Goal: Information Seeking & Learning: Learn about a topic

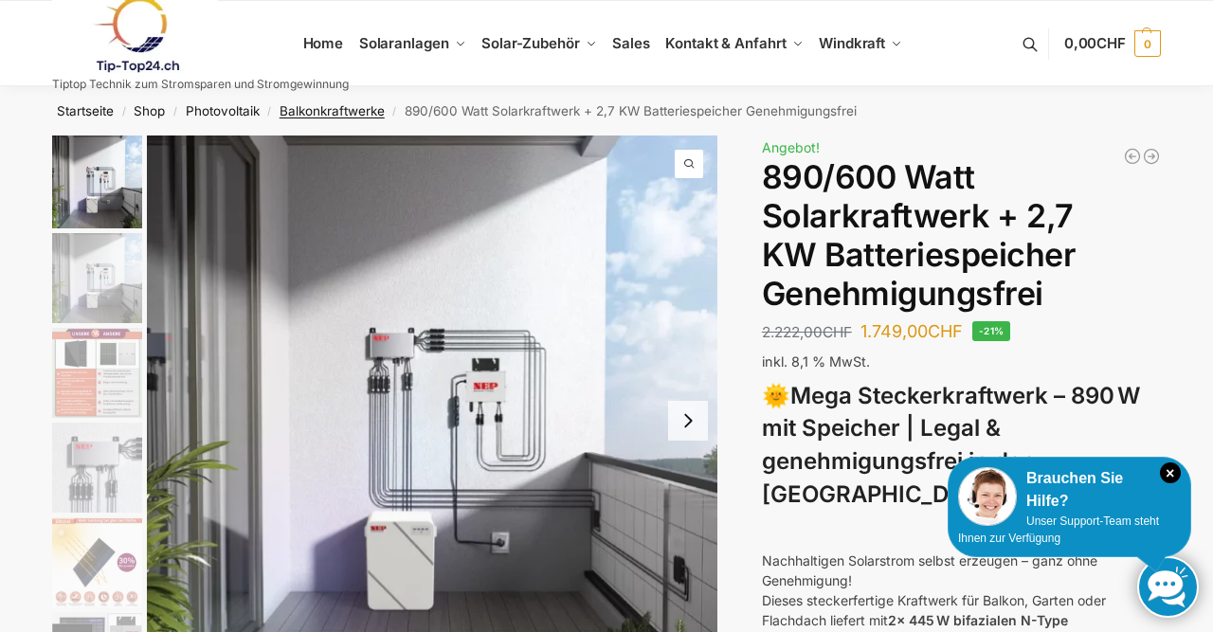
click at [336, 114] on link "Balkonkraftwerke" at bounding box center [332, 110] width 105 height 15
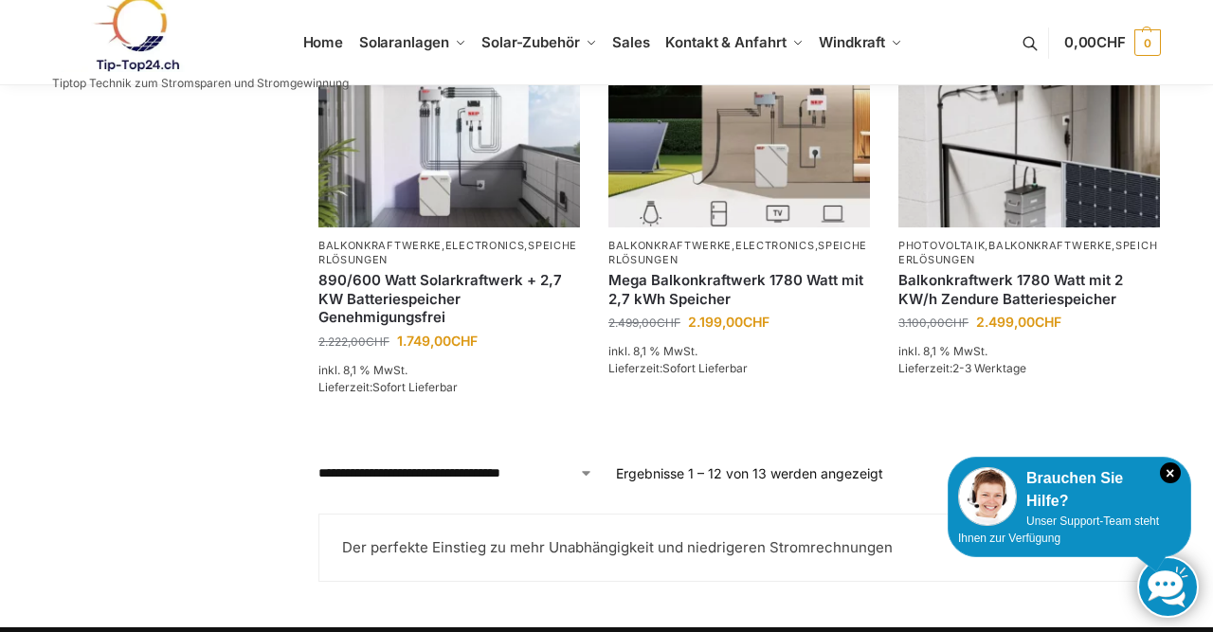
scroll to position [1718, 0]
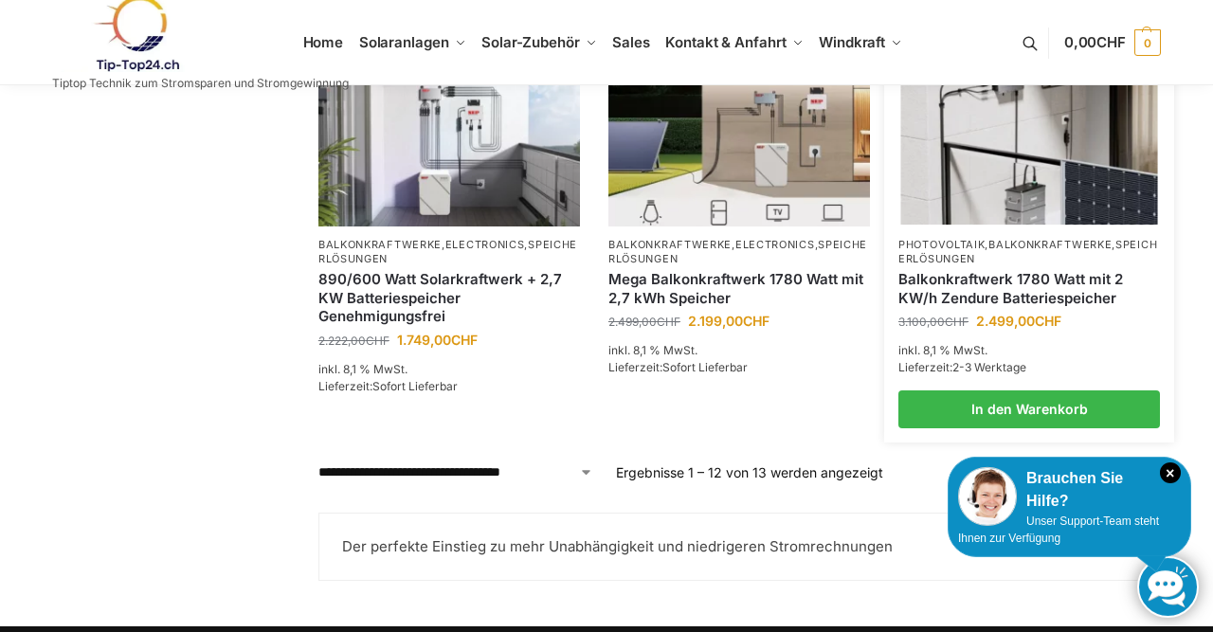
click at [1042, 222] on img at bounding box center [1029, 127] width 257 height 192
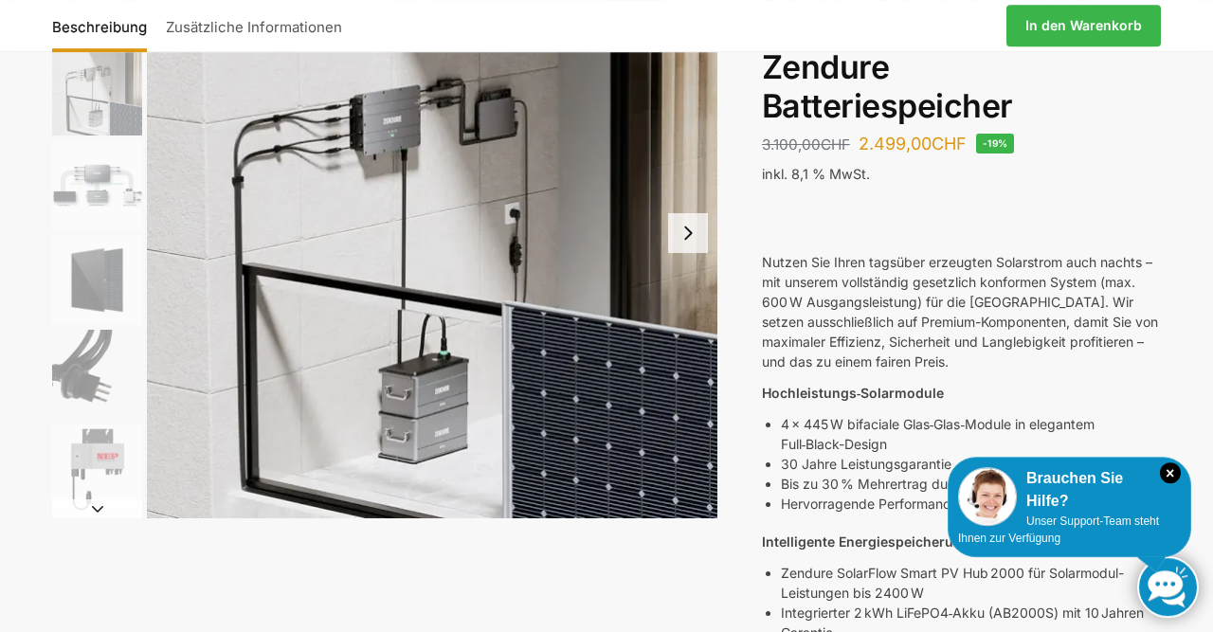
scroll to position [192, 0]
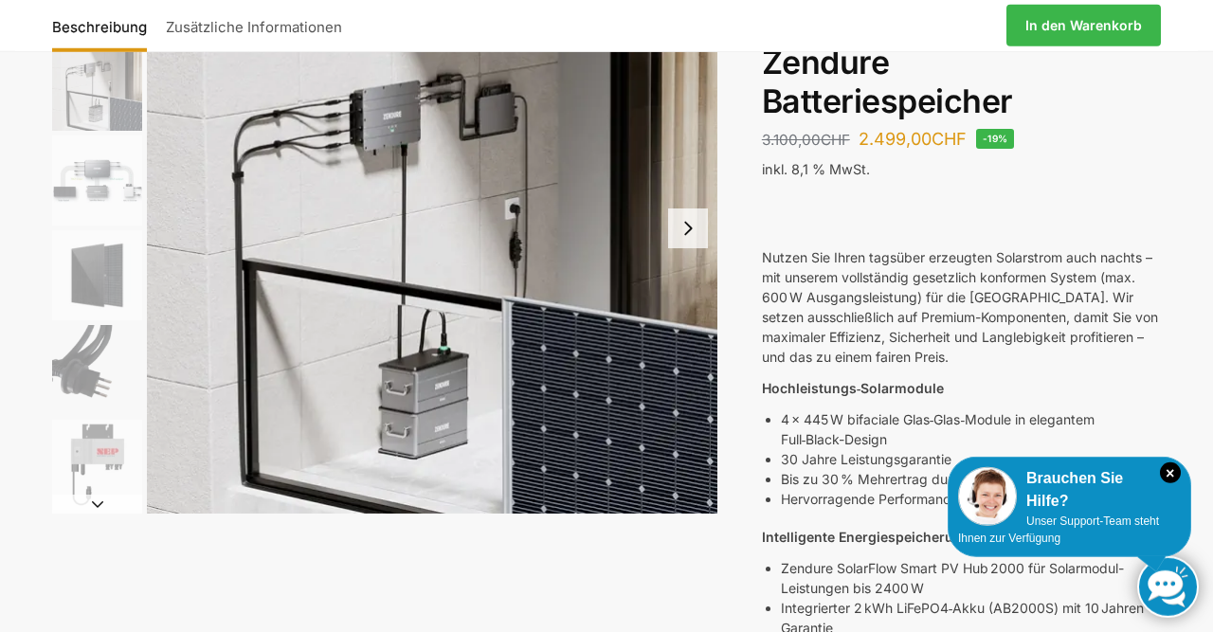
click at [1042, 222] on div at bounding box center [961, 218] width 399 height 20
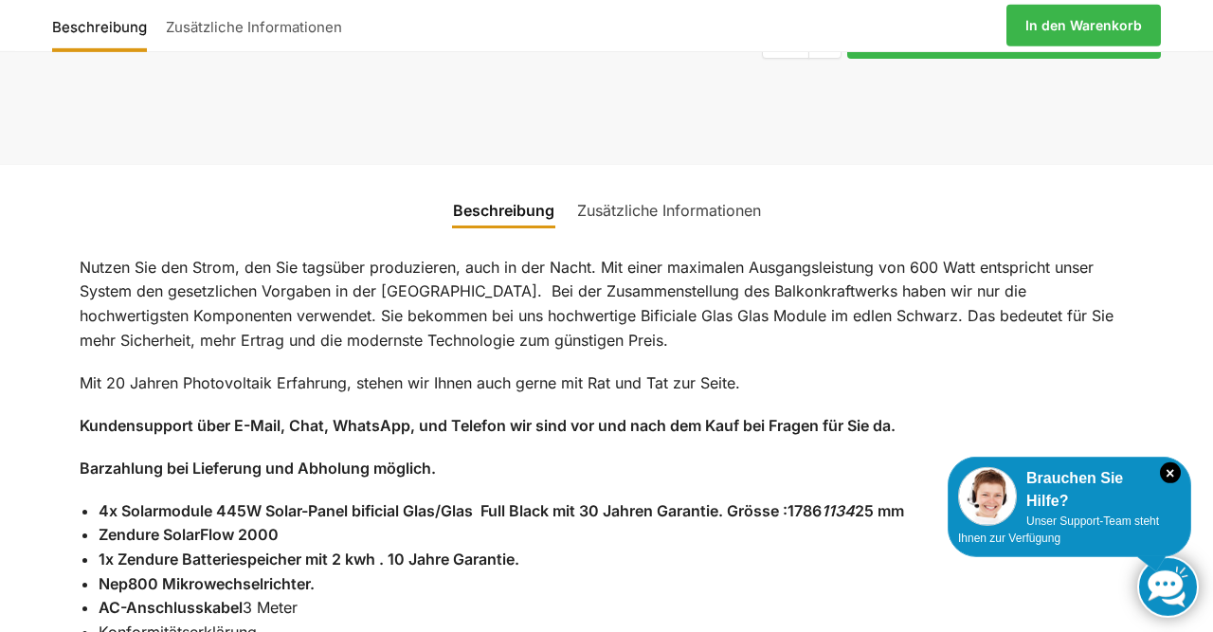
scroll to position [1837, 0]
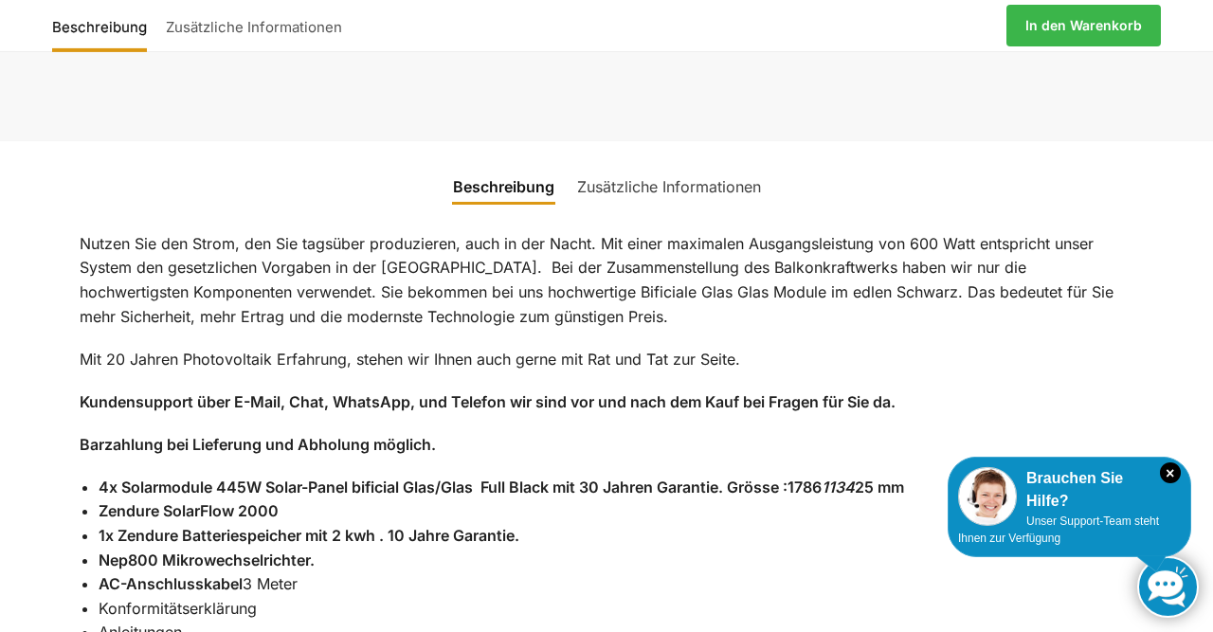
click at [683, 164] on link "Zusätzliche Informationen" at bounding box center [669, 186] width 207 height 45
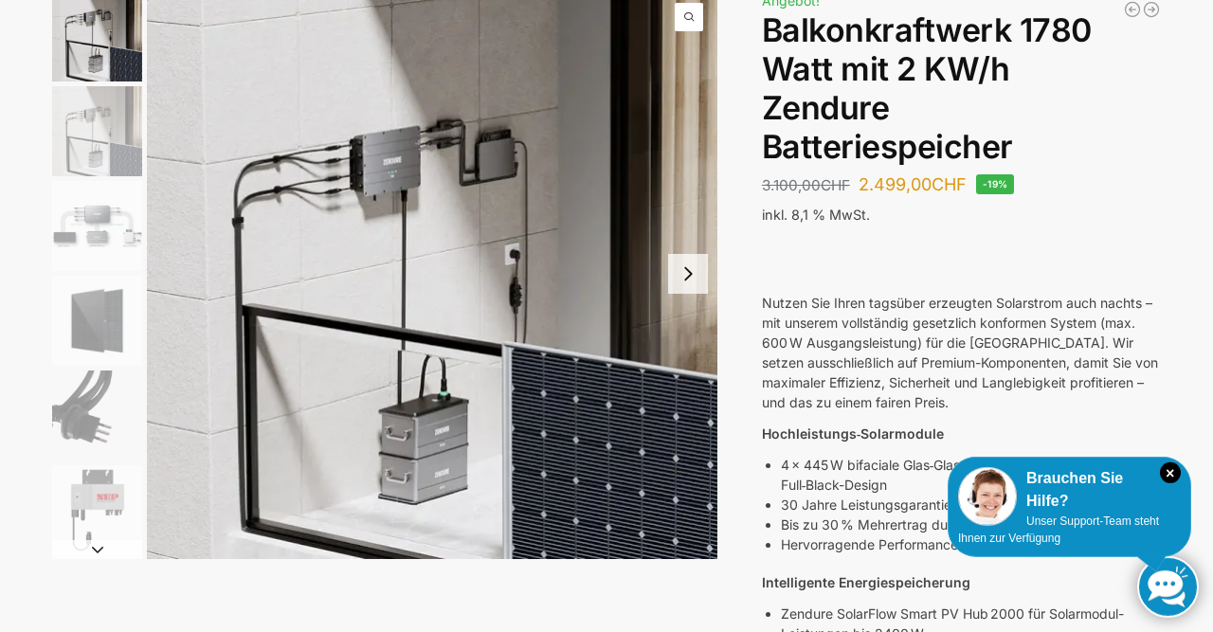
scroll to position [149, 0]
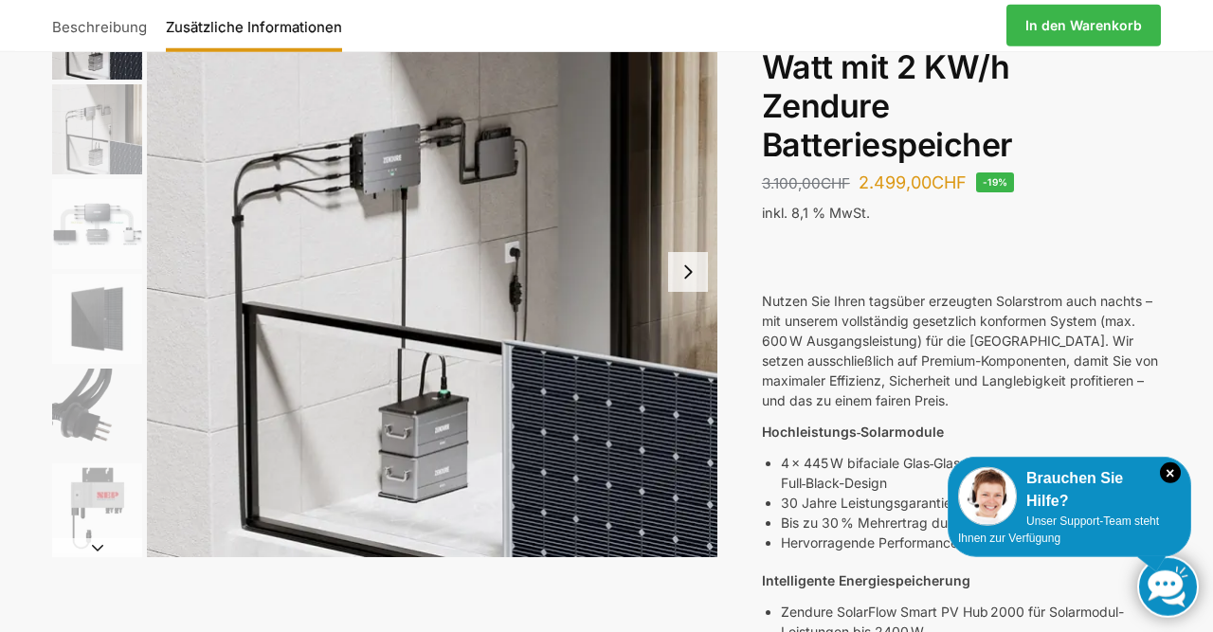
click at [120, 335] on img "4 / 7" at bounding box center [97, 319] width 90 height 90
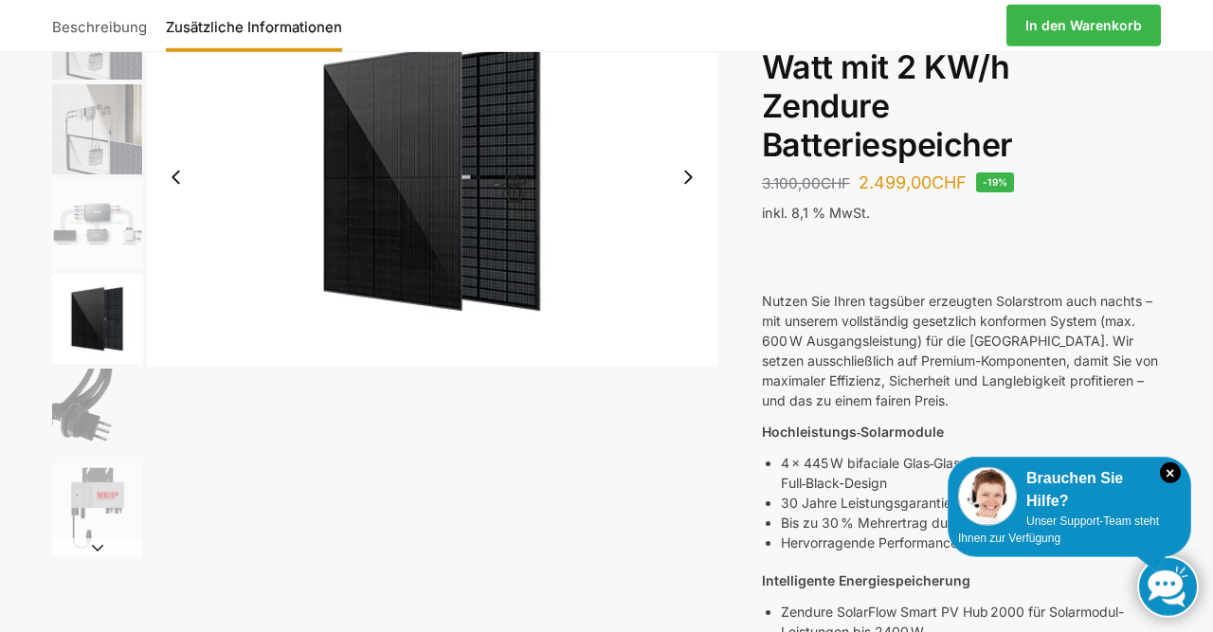
click at [695, 177] on button "Next slide" at bounding box center [688, 177] width 40 height 40
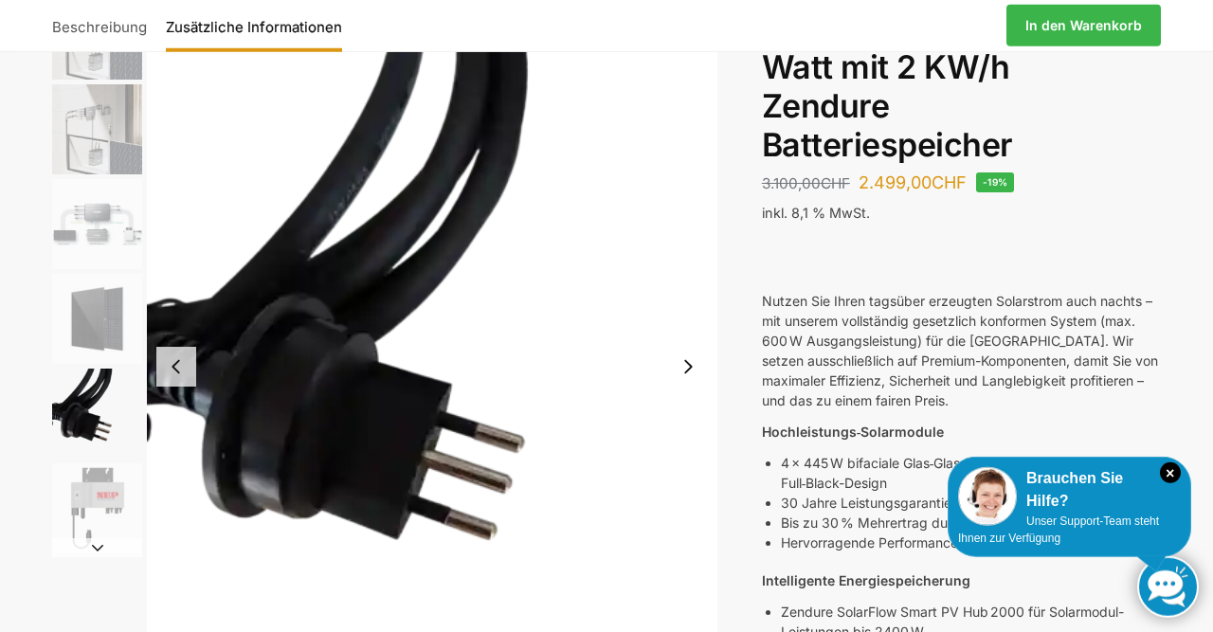
click at [695, 180] on img "5 / 7" at bounding box center [432, 367] width 570 height 760
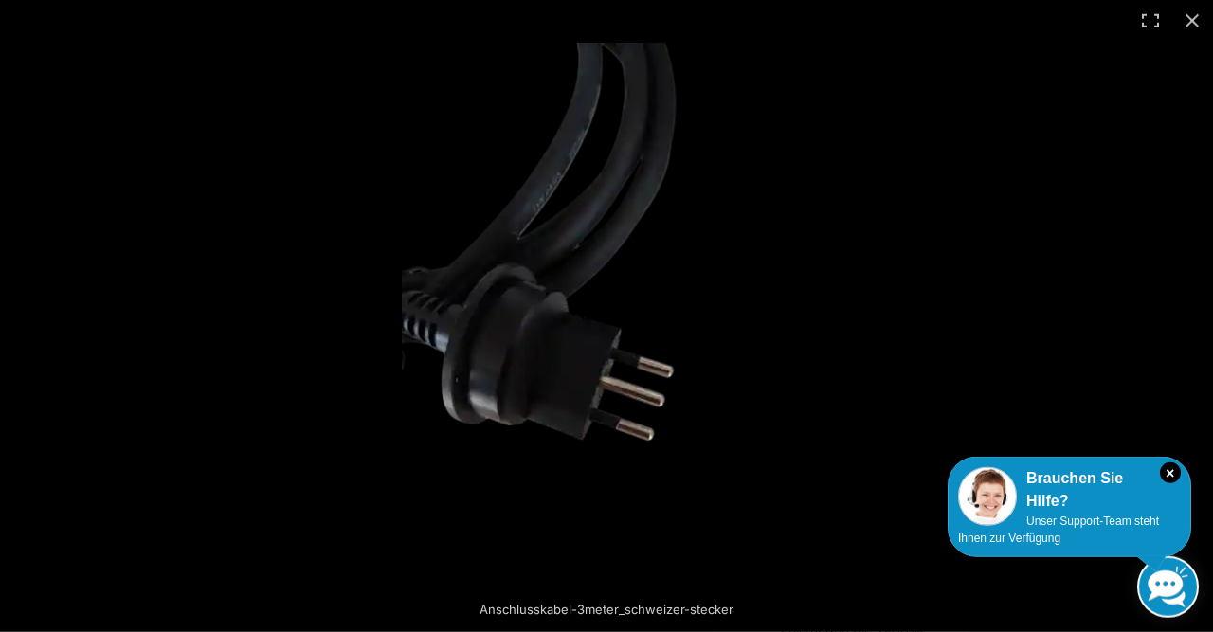
click at [695, 180] on img at bounding box center [607, 316] width 410 height 547
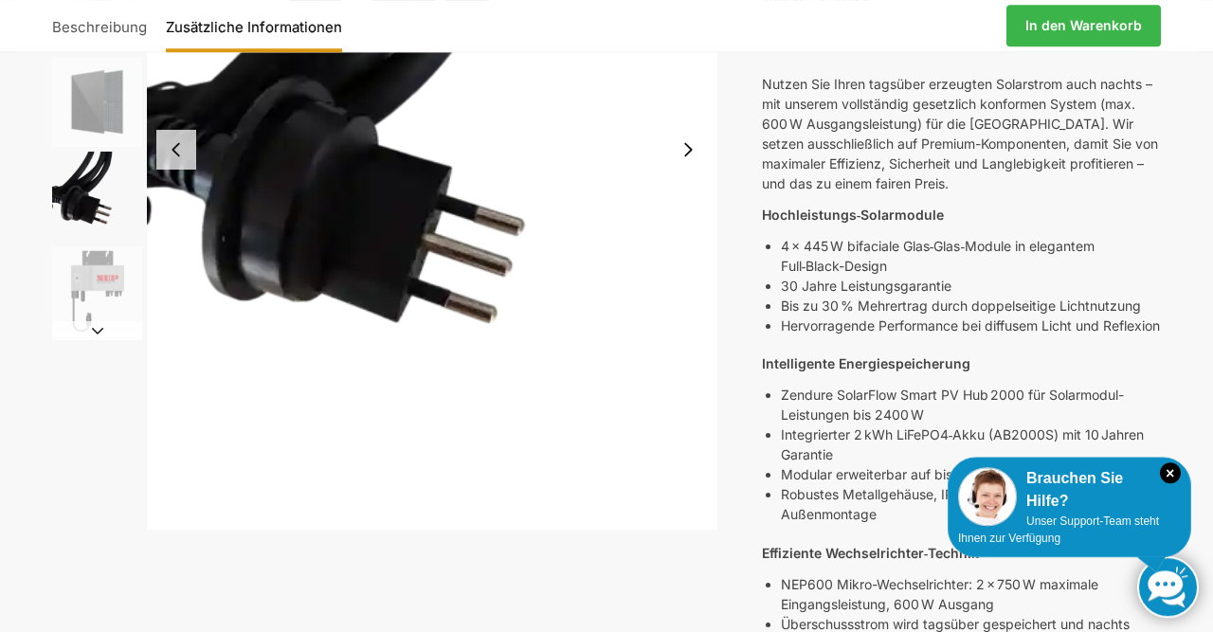
scroll to position [358, 0]
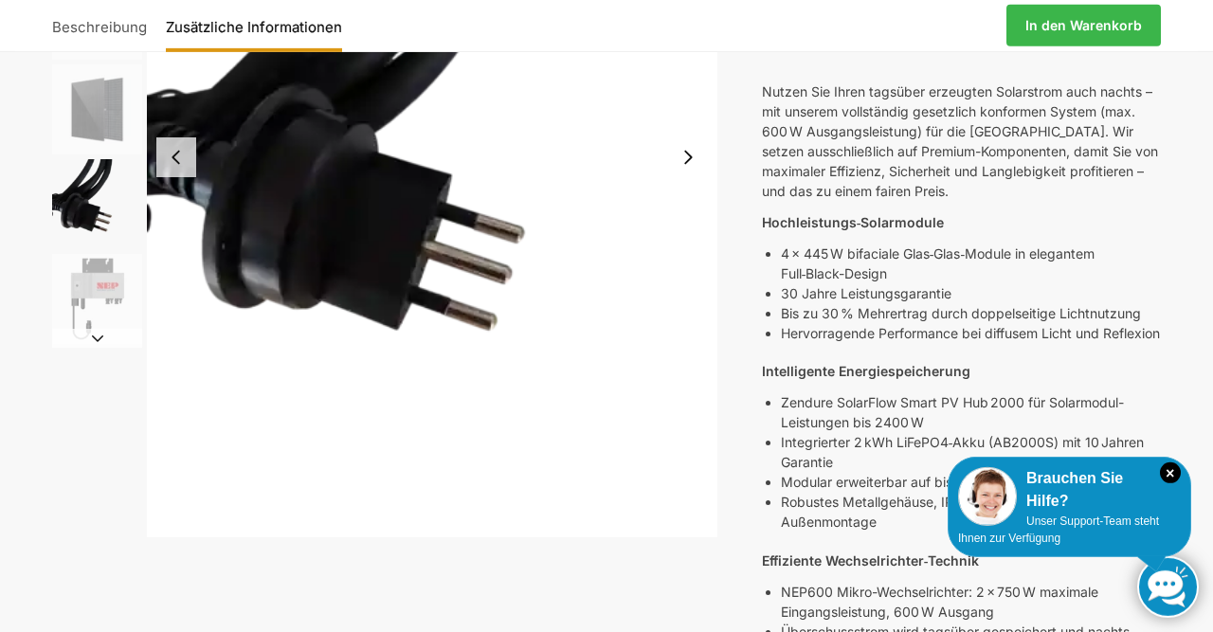
click at [111, 24] on link "Beschreibung" at bounding box center [104, 25] width 104 height 45
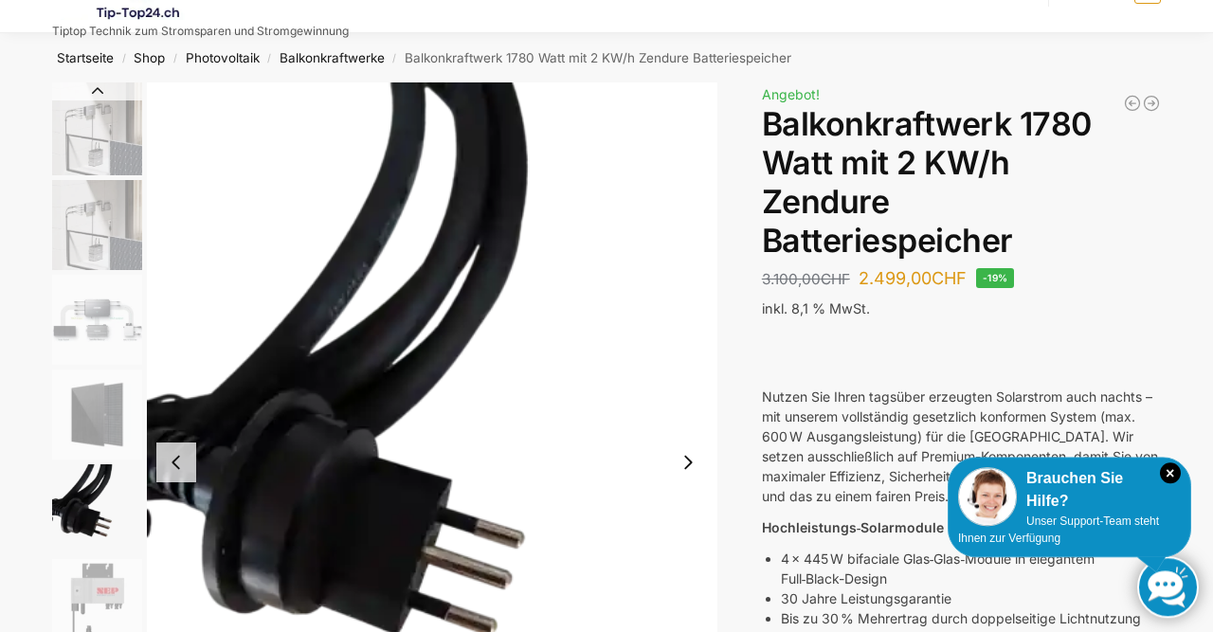
scroll to position [51, 0]
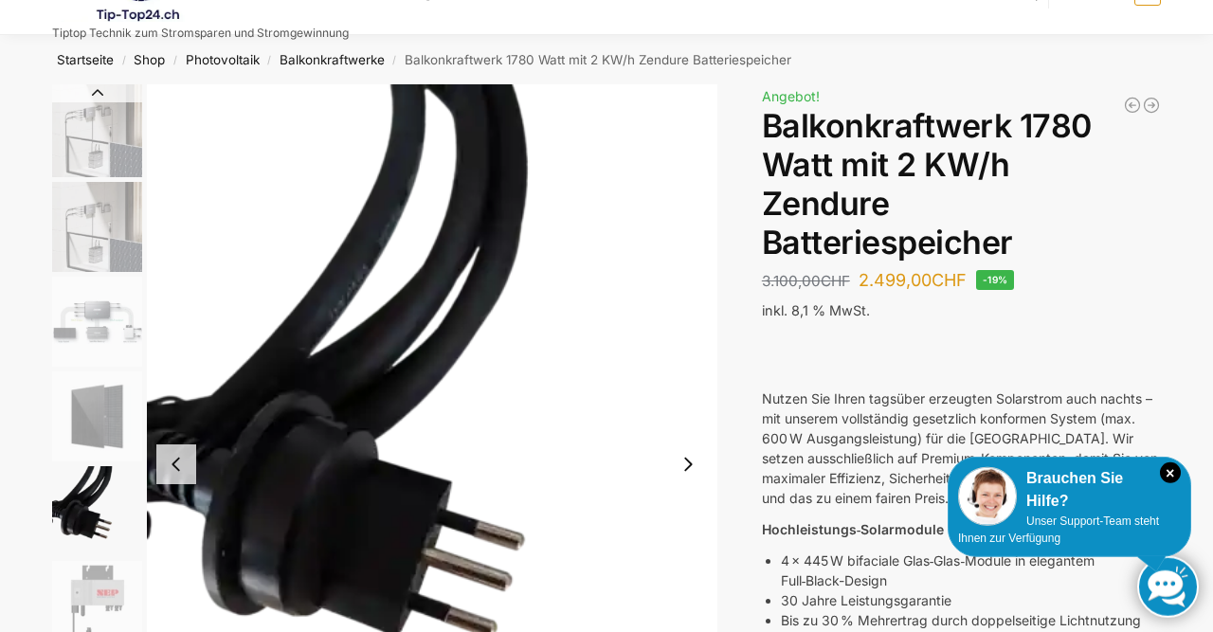
click at [121, 233] on img "2 / 7" at bounding box center [97, 227] width 90 height 90
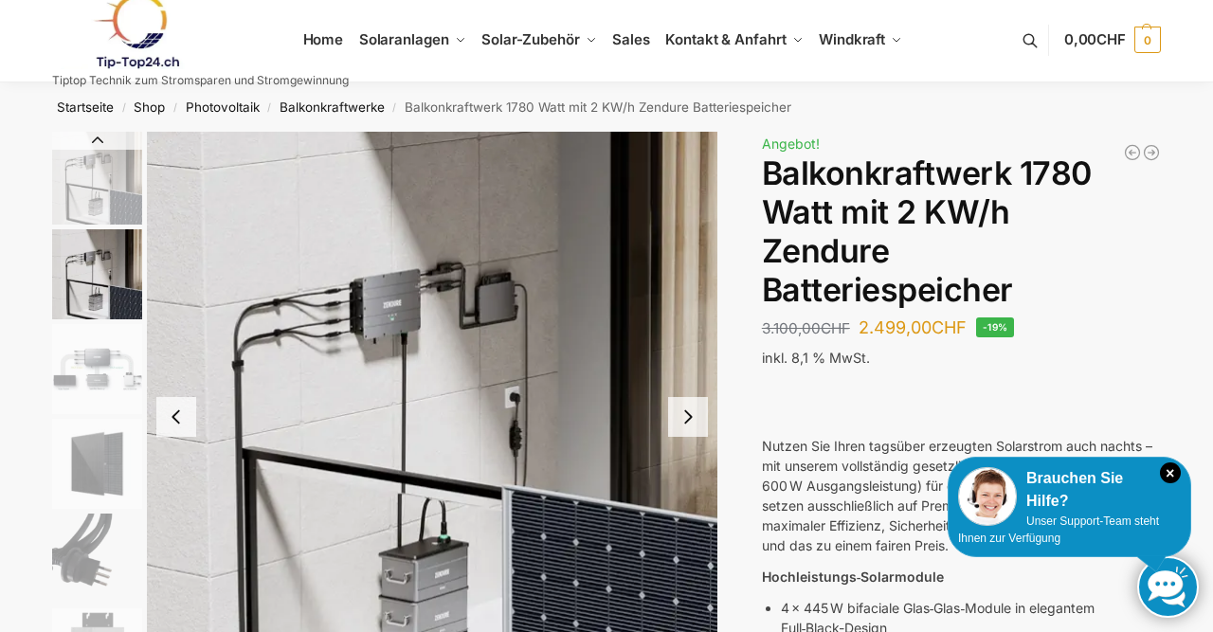
scroll to position [2, 0]
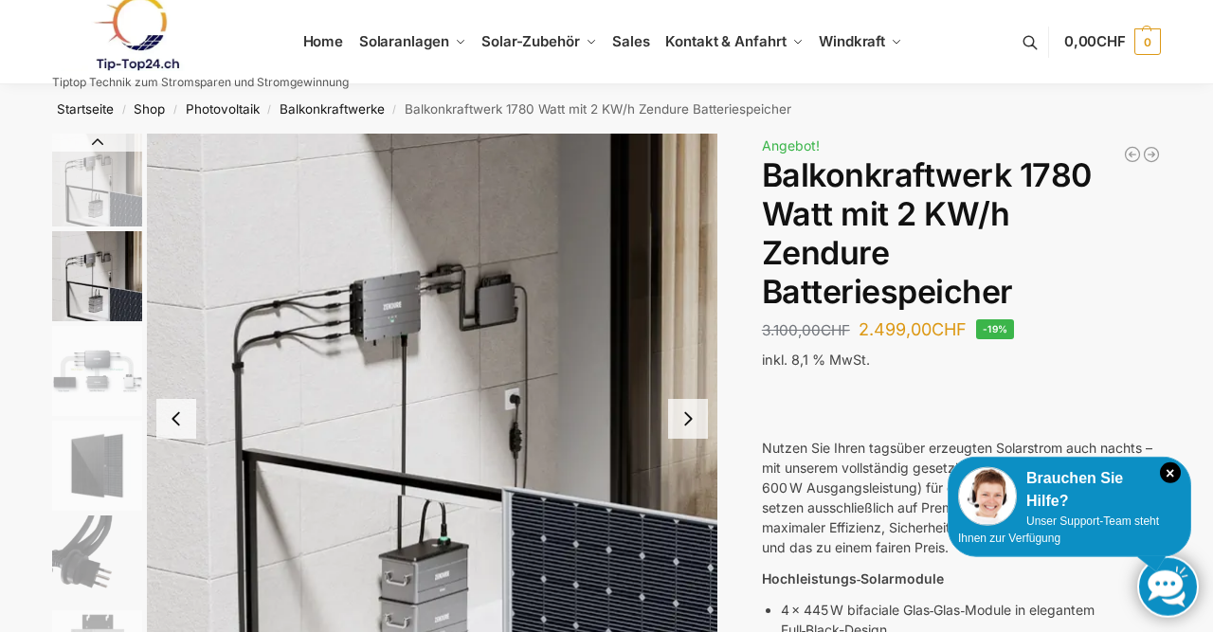
click at [682, 419] on button "Next slide" at bounding box center [688, 419] width 40 height 40
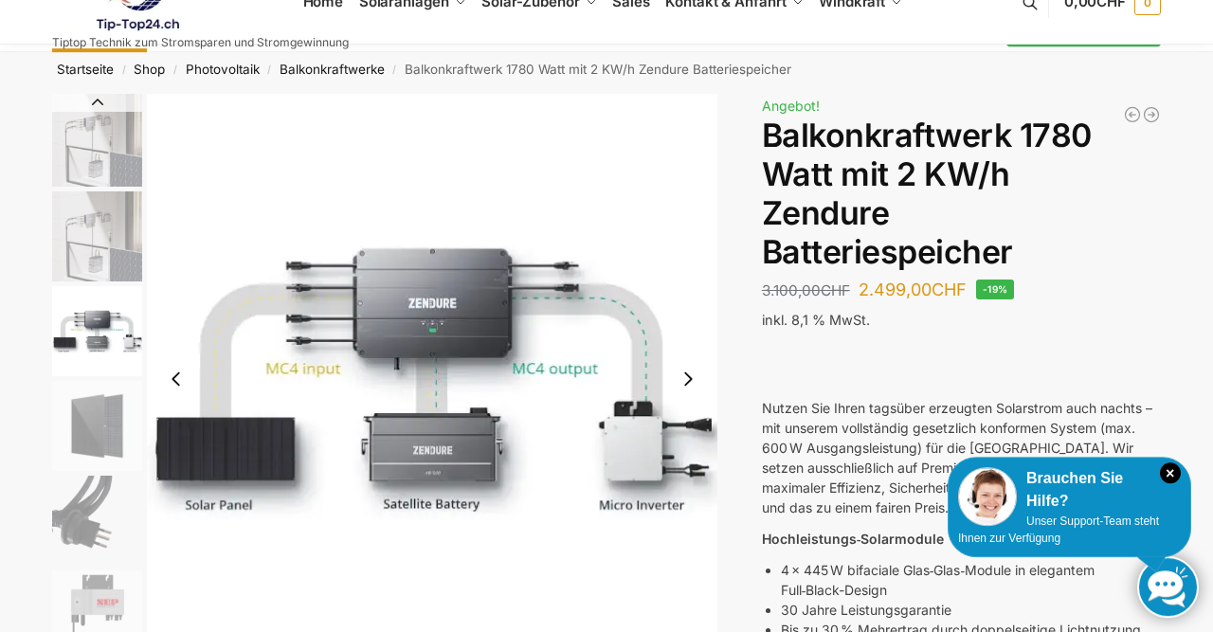
scroll to position [0, 0]
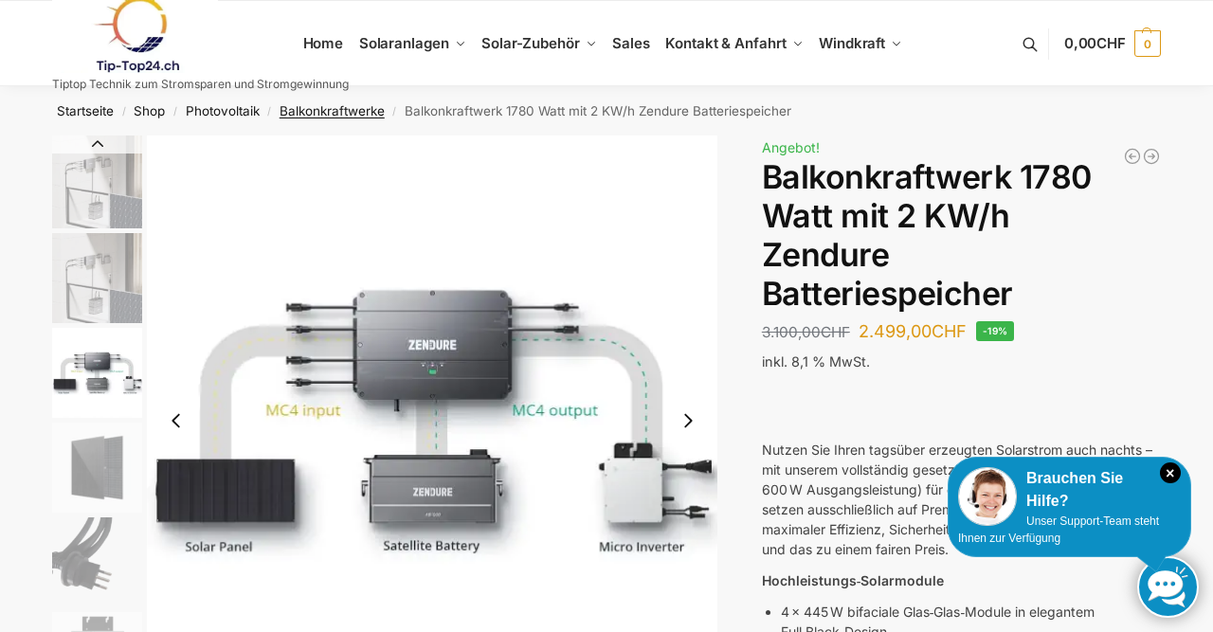
click at [369, 117] on link "Balkonkraftwerke" at bounding box center [332, 110] width 105 height 15
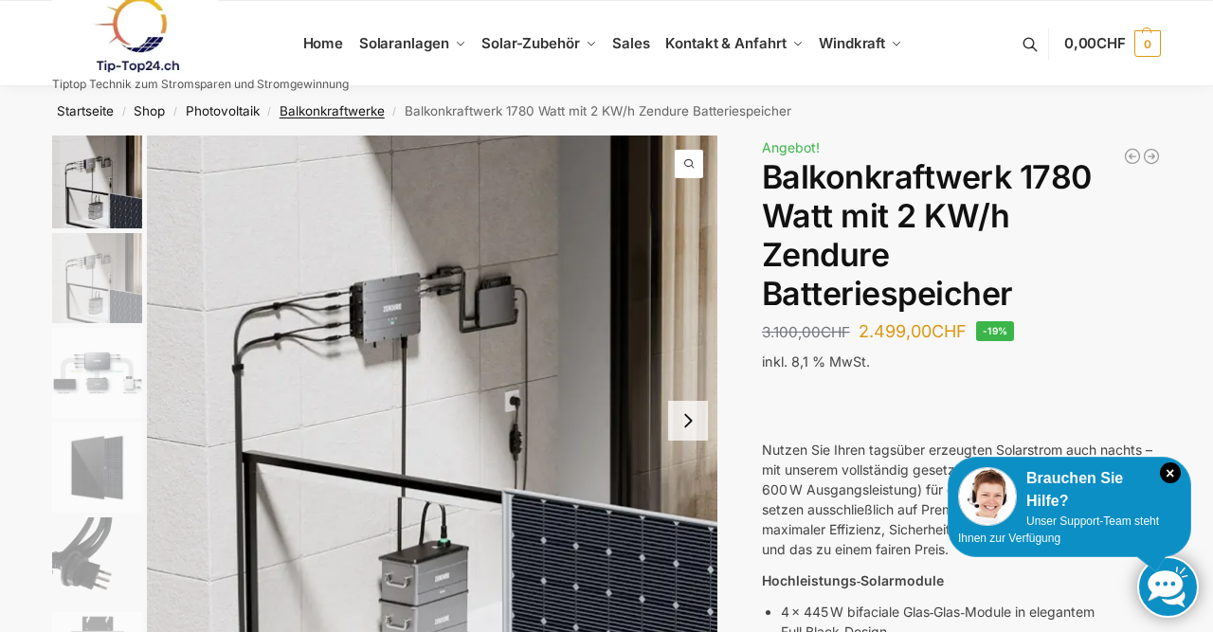
click at [369, 107] on link "Balkonkraftwerke" at bounding box center [332, 110] width 105 height 15
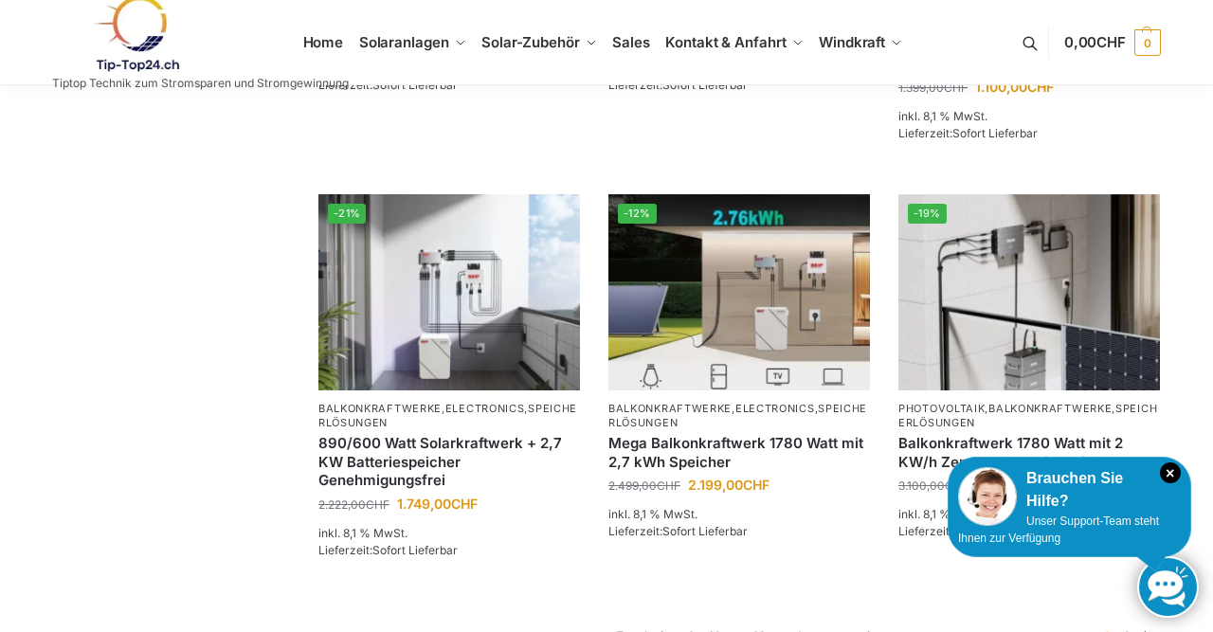
scroll to position [1563, 0]
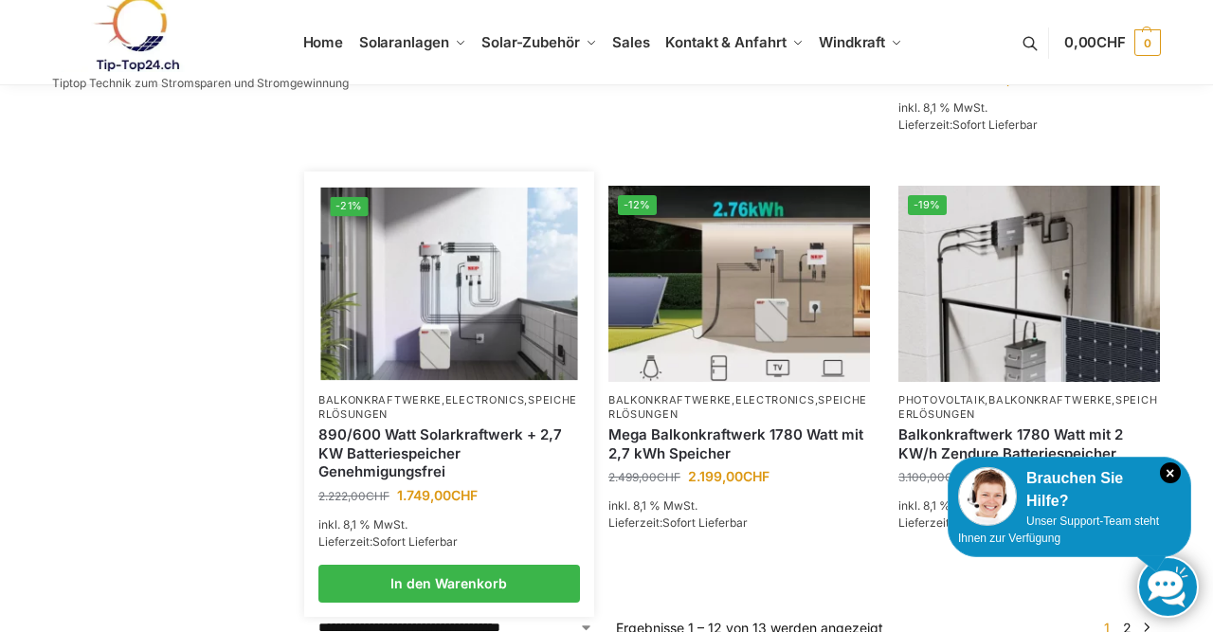
click at [454, 362] on img at bounding box center [448, 283] width 257 height 192
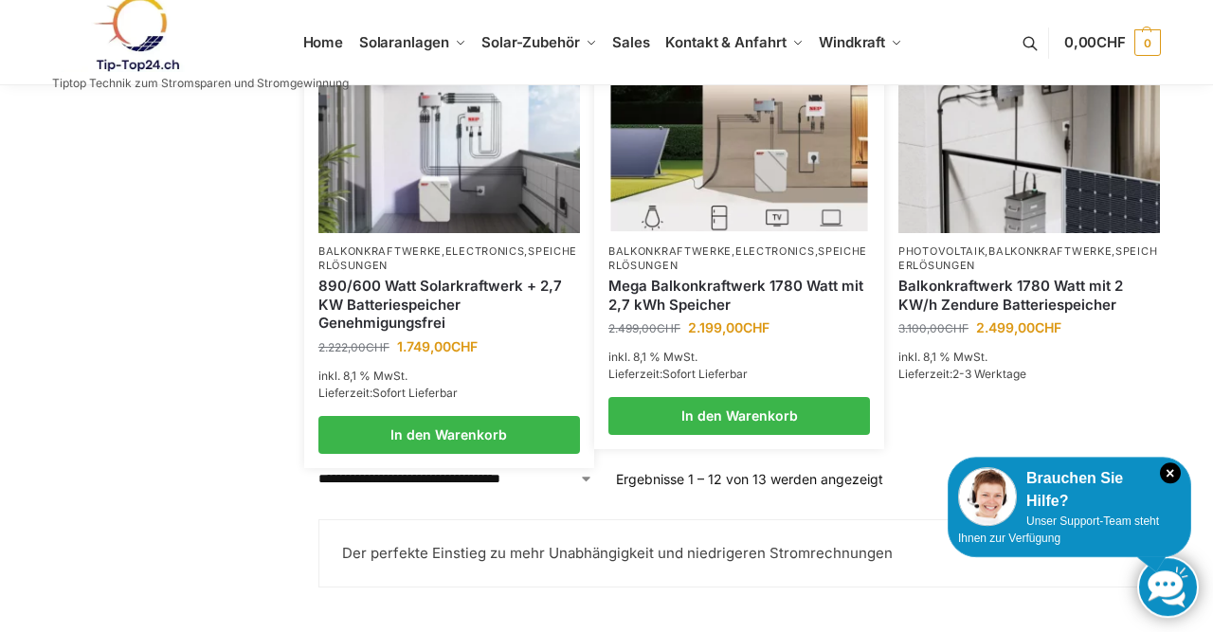
scroll to position [1711, 0]
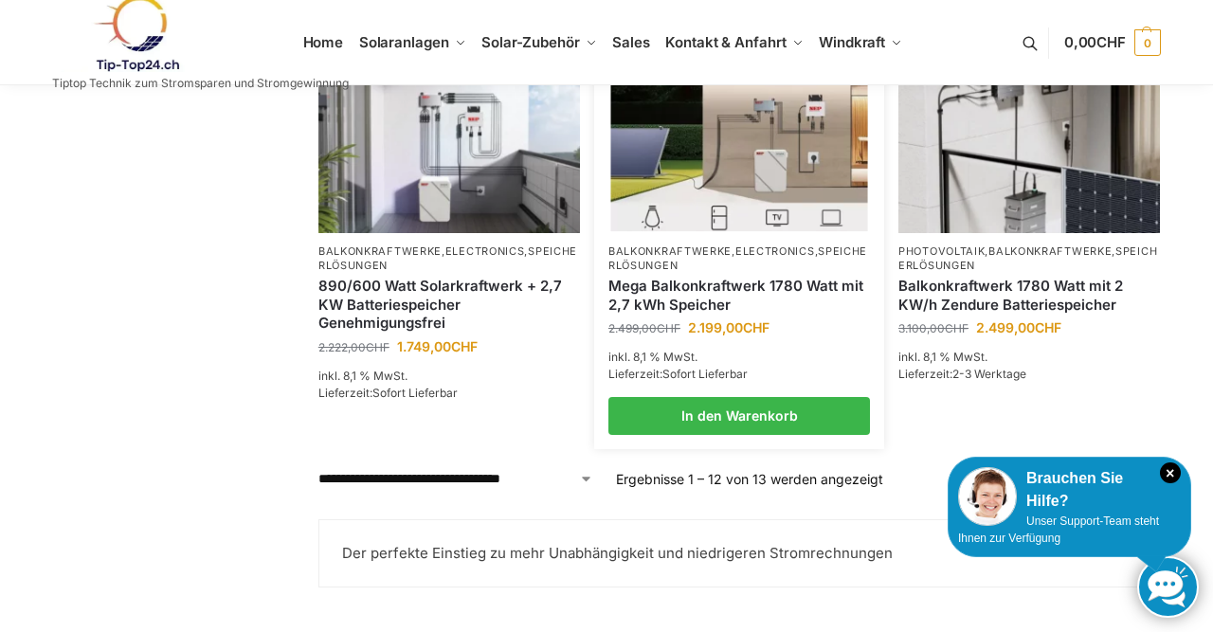
click at [856, 157] on img at bounding box center [738, 134] width 257 height 192
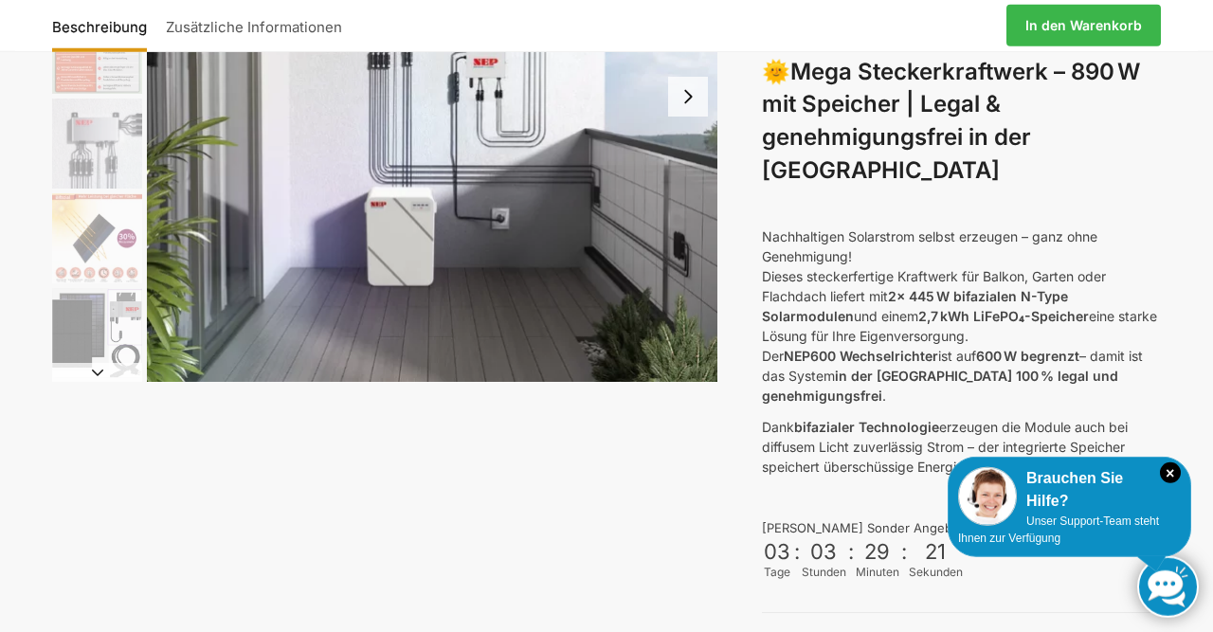
scroll to position [325, 0]
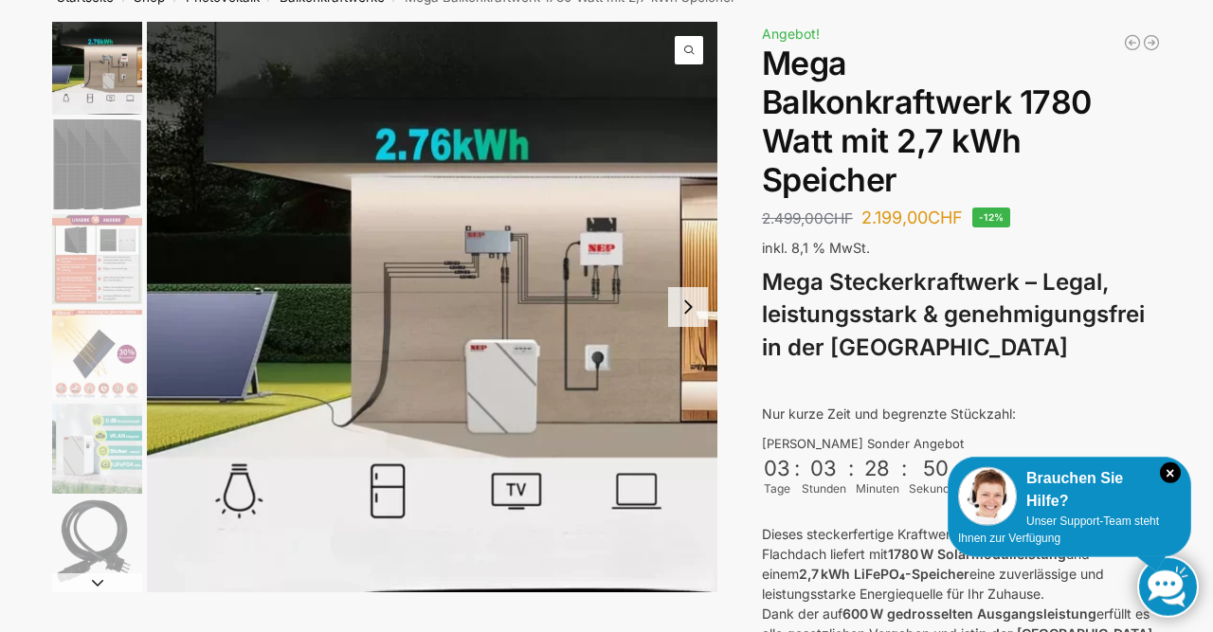
scroll to position [119, 0]
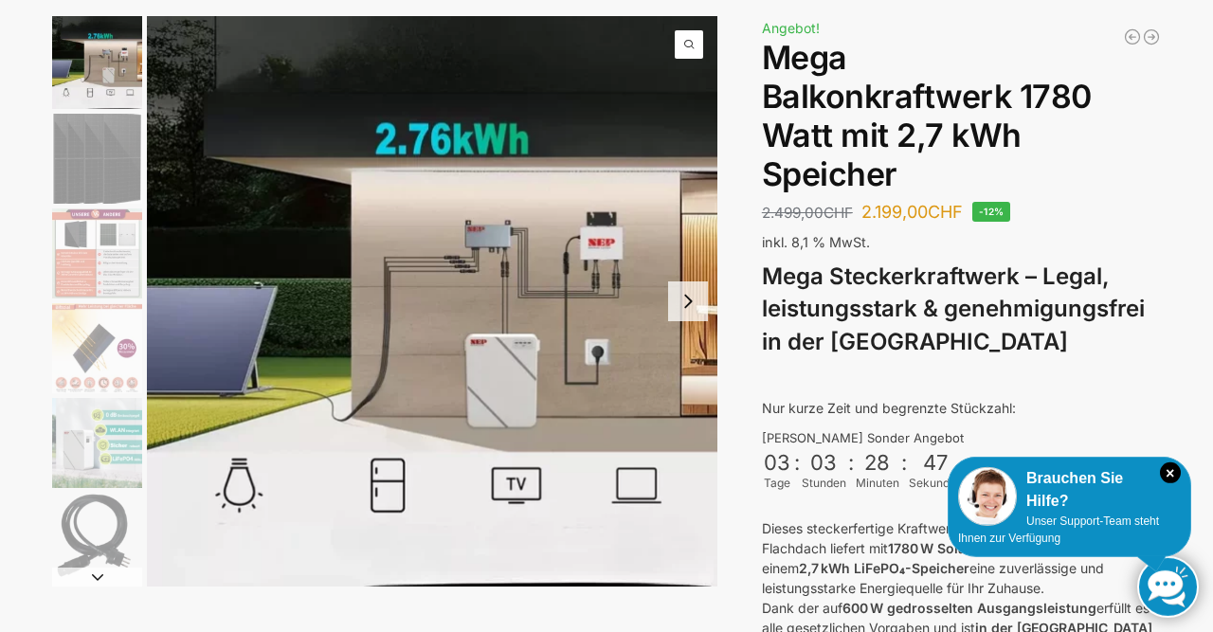
click at [108, 152] on img "2 / 9" at bounding box center [97, 159] width 90 height 90
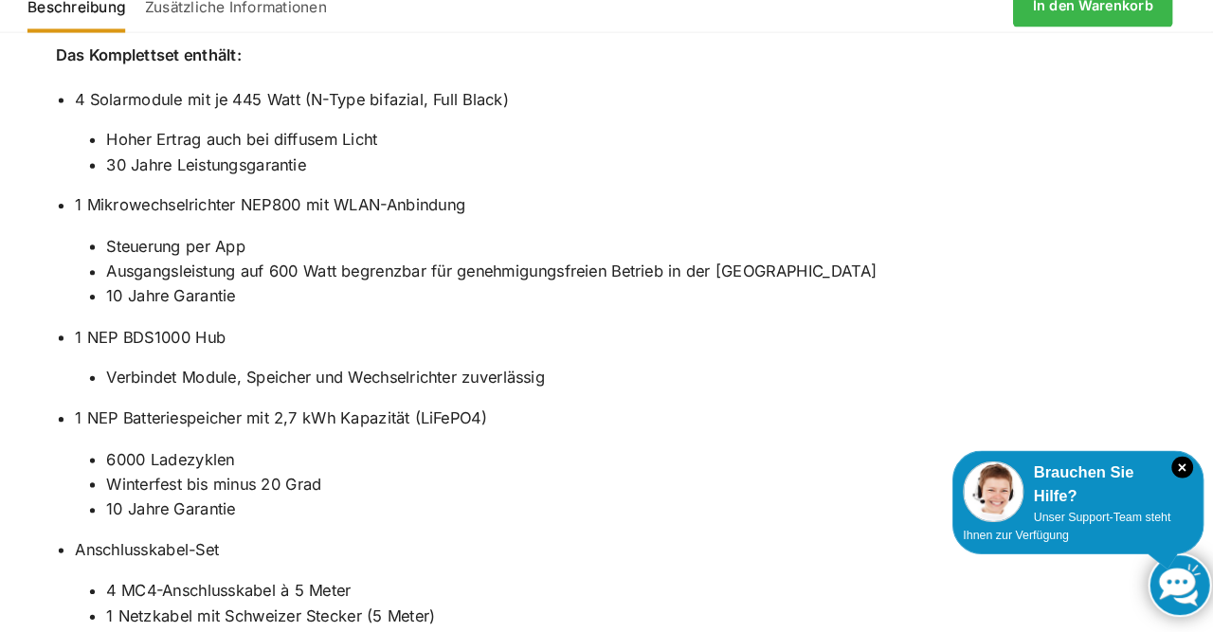
scroll to position [1886, 0]
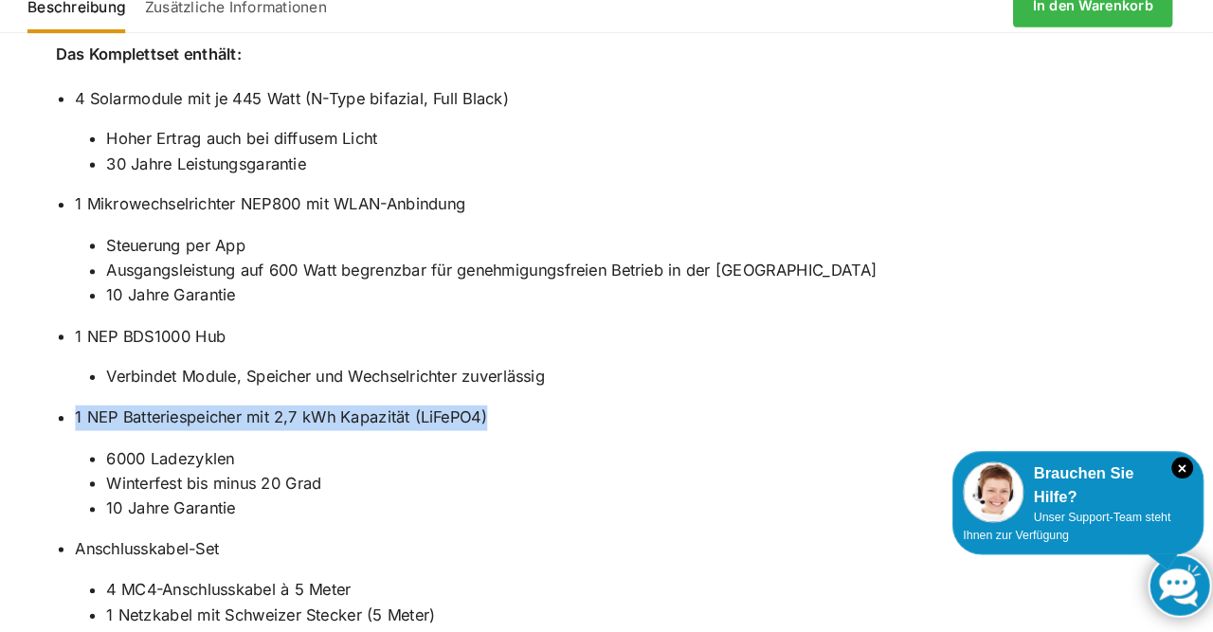
drag, startPoint x: 496, startPoint y: 365, endPoint x: 92, endPoint y: 366, distance: 403.7
click at [99, 412] on li "1 NEP Batteriespeicher mit 2,7 kWh Kapazität (LiFePO4) 6000 Ladezyklen Winterfe…" at bounding box center [617, 468] width 1036 height 112
copy li "1 NEP Batteriespeicher mit 2,7 kWh Kapazität (LiFePO4)"
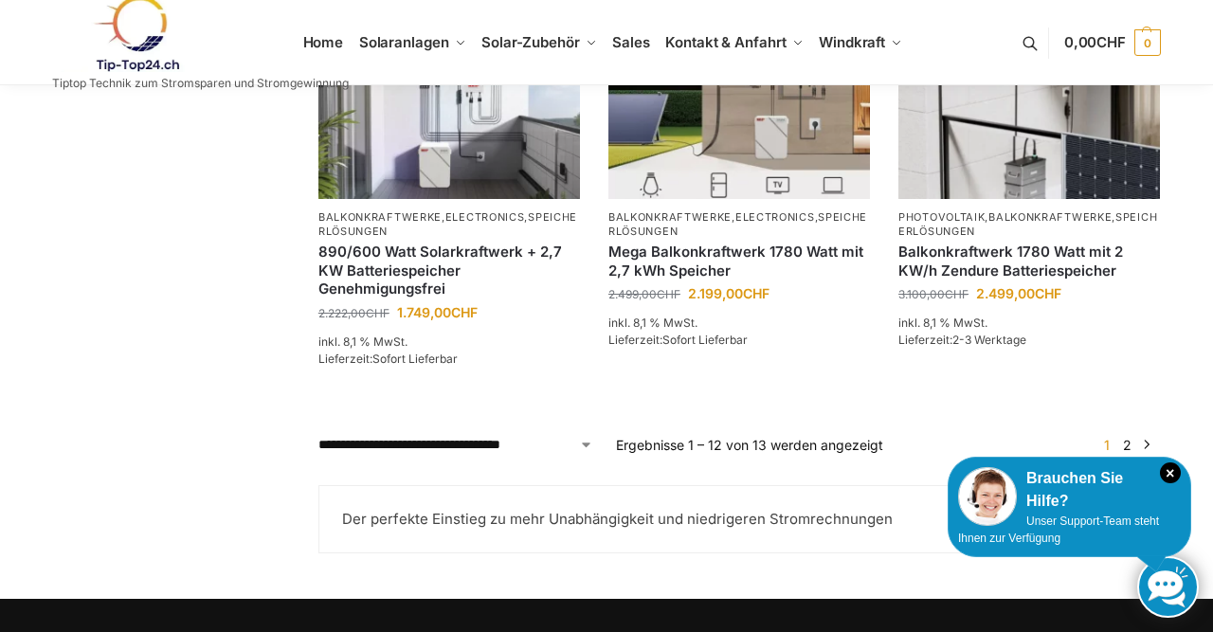
scroll to position [1766, 0]
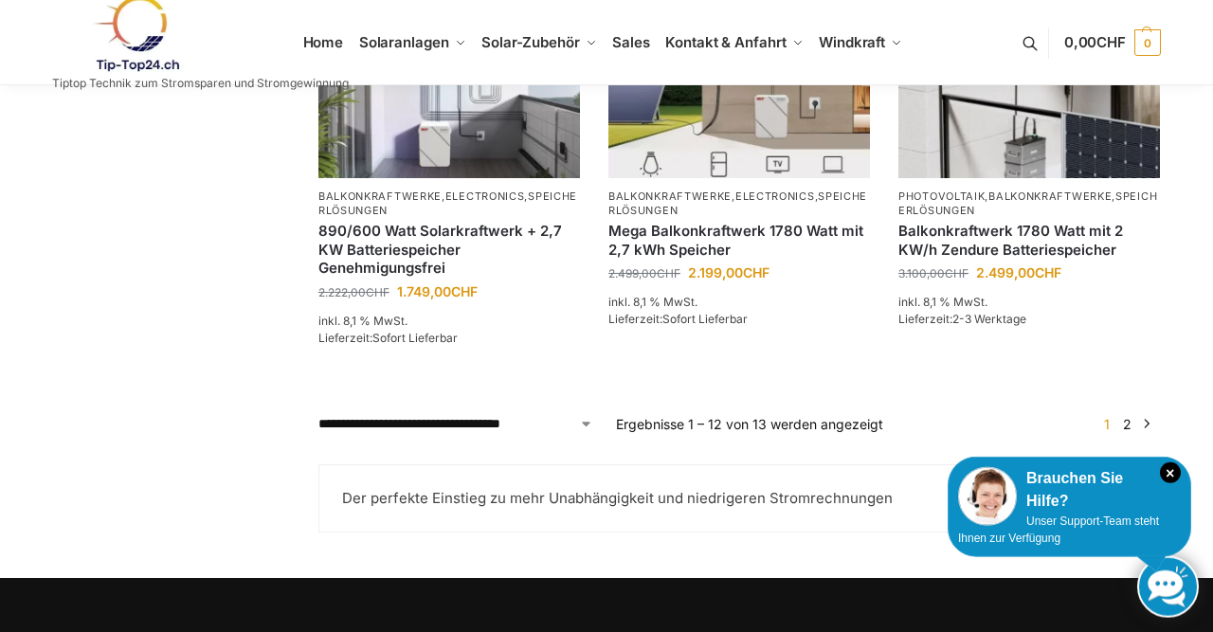
click at [1128, 432] on link "2" at bounding box center [1127, 424] width 18 height 16
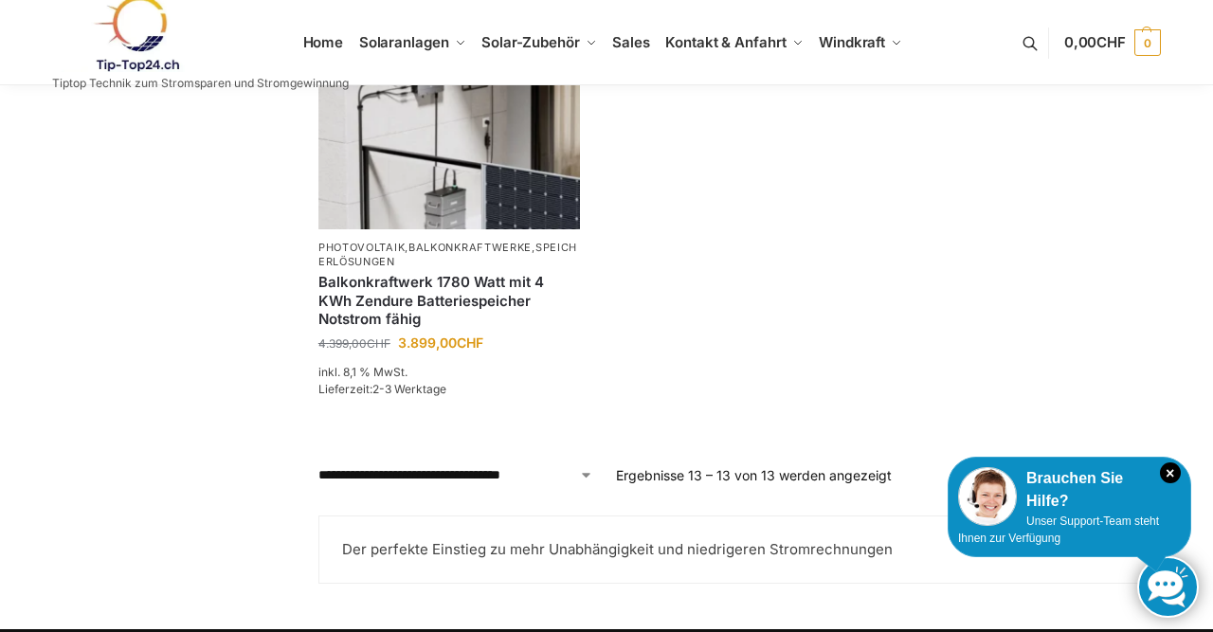
scroll to position [451, 0]
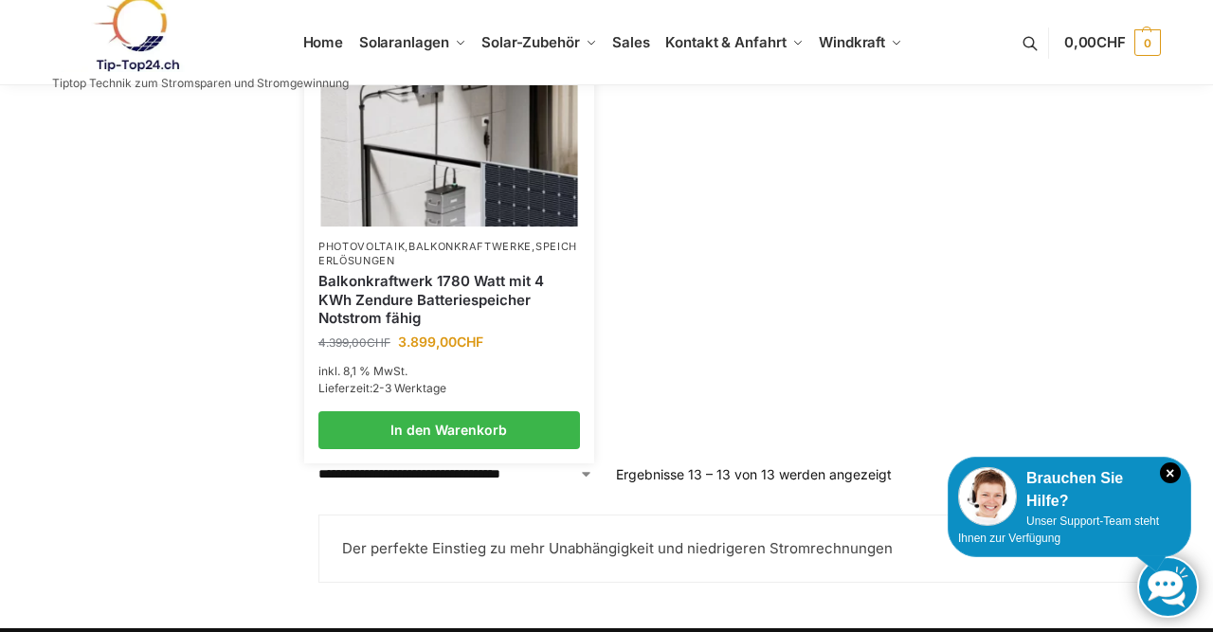
click at [446, 226] on img at bounding box center [448, 129] width 257 height 192
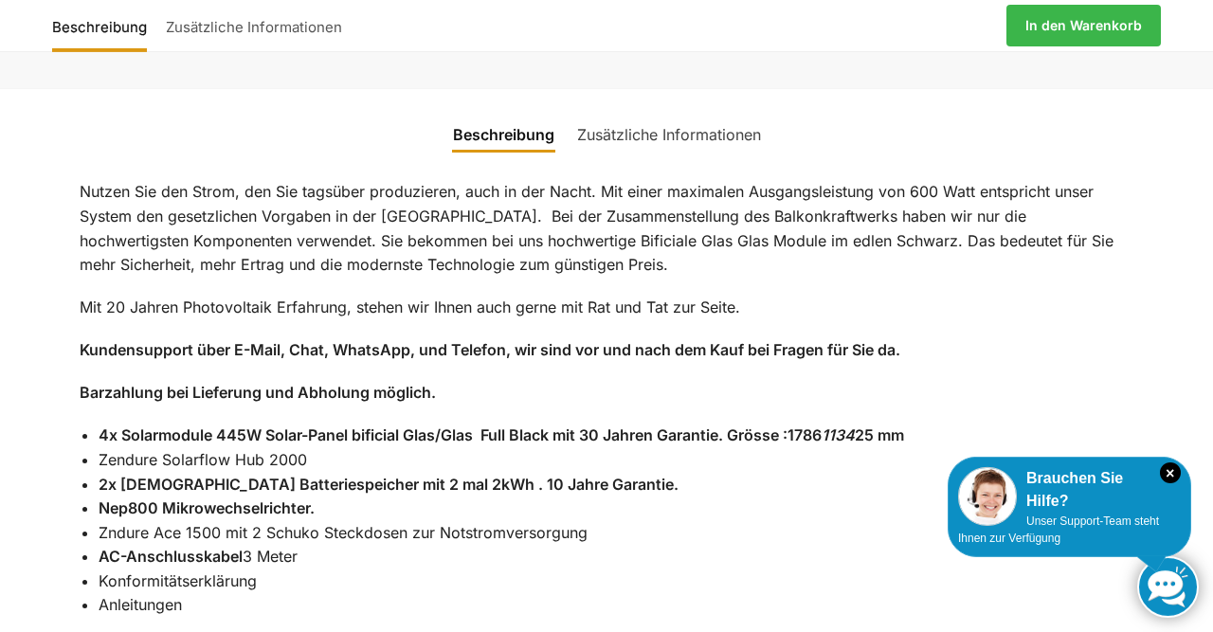
scroll to position [1390, 0]
click at [524, 380] on p "Barzahlung bei Lieferung und Abholung möglich." at bounding box center [607, 392] width 1055 height 25
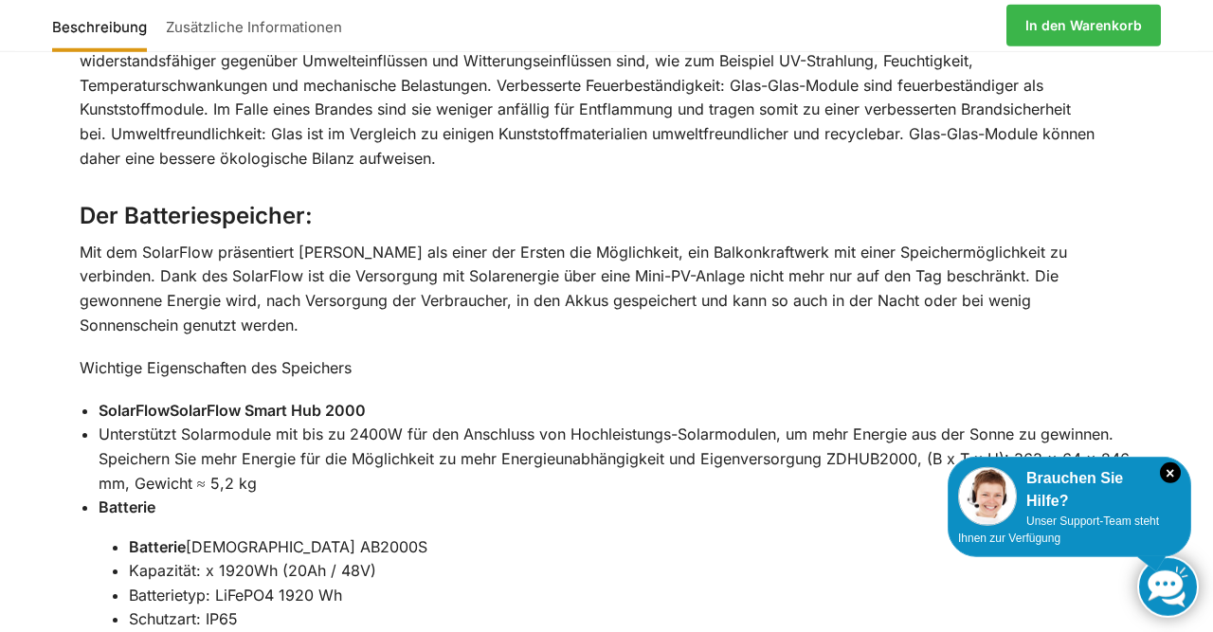
scroll to position [2270, 0]
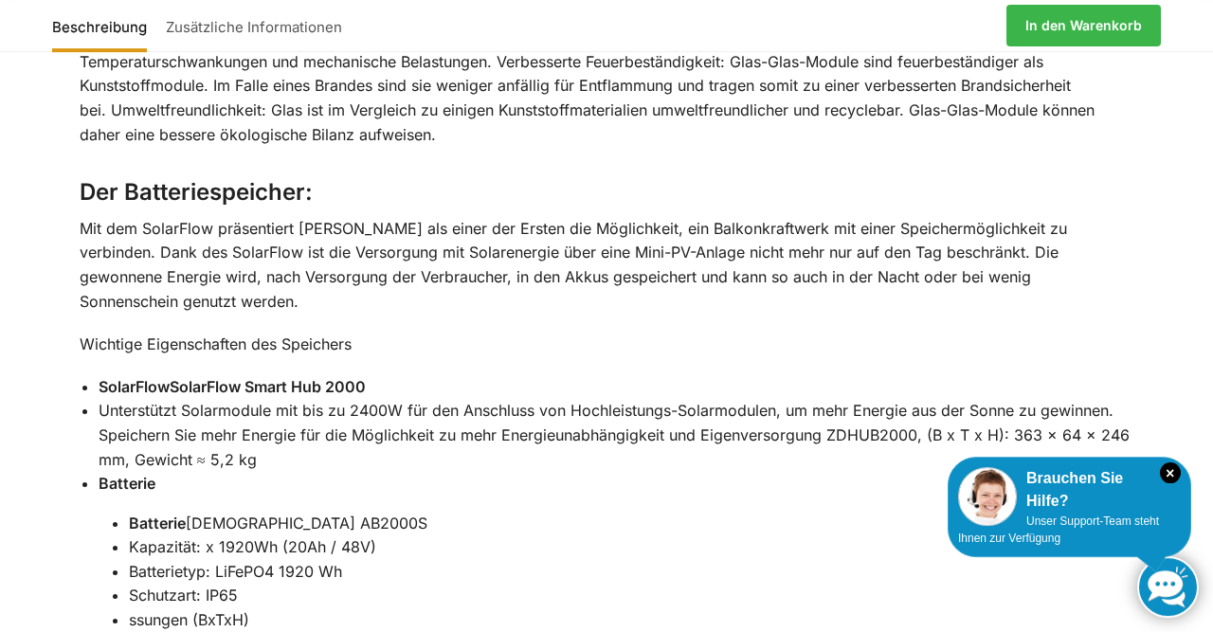
click at [552, 217] on p "Mit dem SolarFlow präsentiert [PERSON_NAME] als einer der Ersten die Möglichkei…" at bounding box center [607, 265] width 1055 height 97
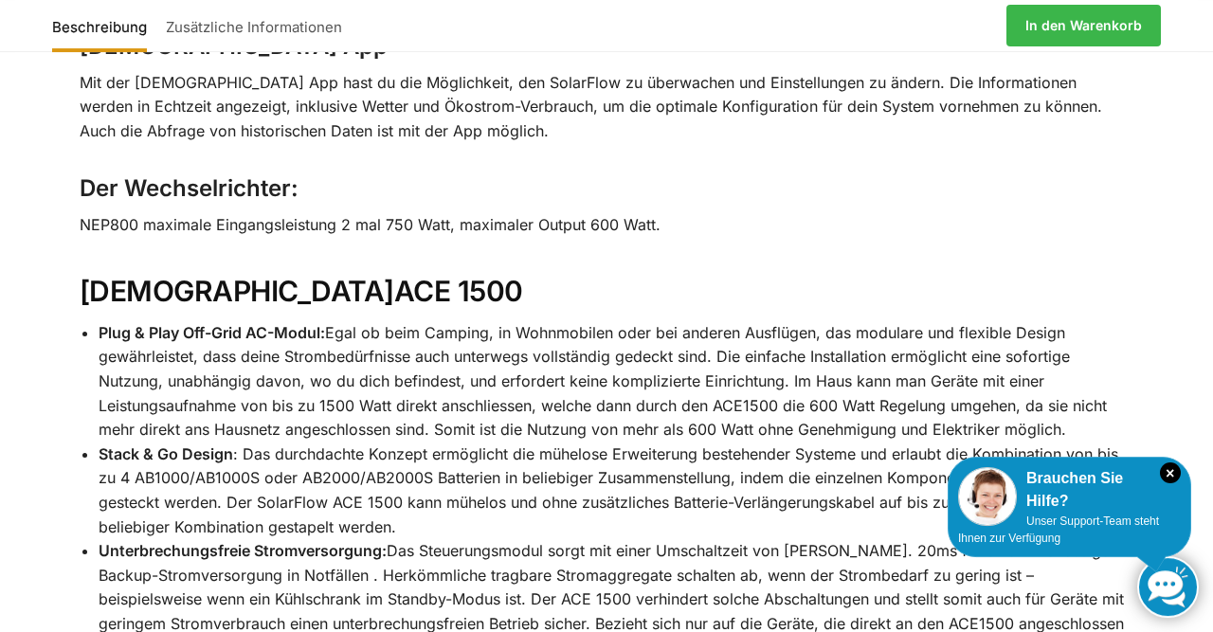
scroll to position [3298, 0]
